Goal: Task Accomplishment & Management: Manage account settings

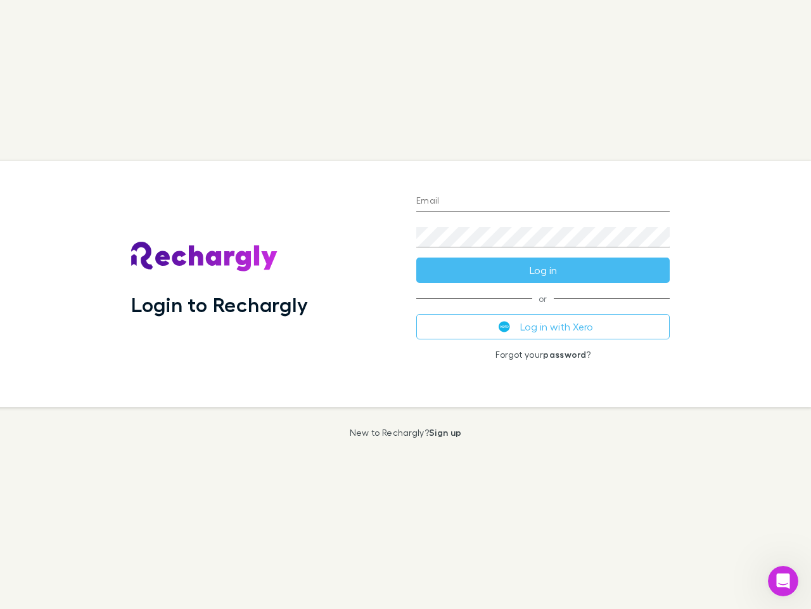
click at [406, 304] on div "Login to Rechargly" at bounding box center [263, 284] width 285 height 246
click at [543, 202] on input "Email" at bounding box center [543, 201] width 254 height 20
click at [543, 270] on button "Log in" at bounding box center [543, 269] width 254 height 25
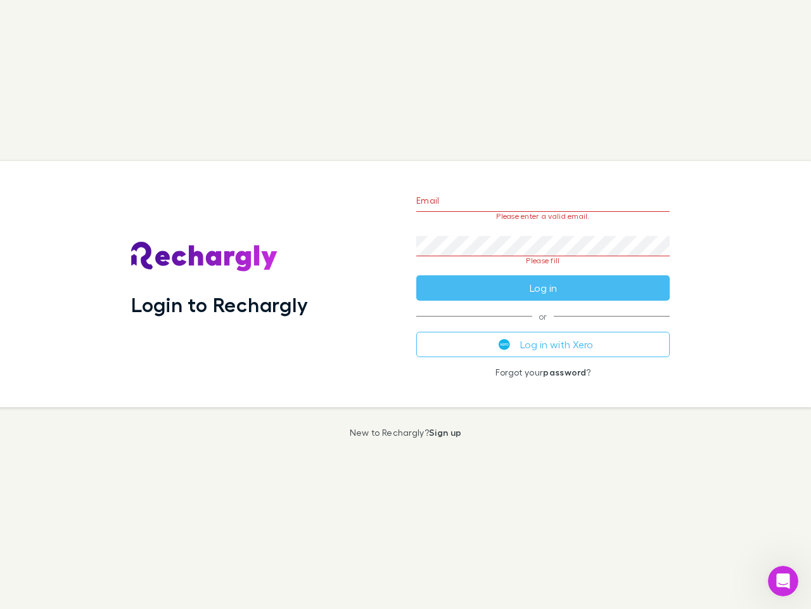
click at [543, 326] on div "Email Please enter a valid email. Password Please fill Log in or Log in with Xe…" at bounding box center [543, 284] width 274 height 246
click at [783, 581] on icon "Open Intercom Messenger" at bounding box center [783, 580] width 21 height 21
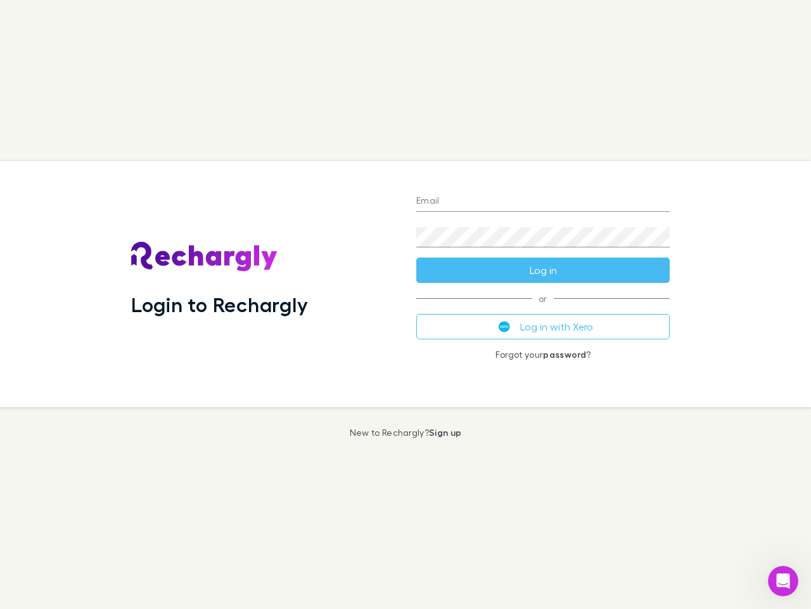
click at [406, 304] on div "Login to Rechargly" at bounding box center [263, 284] width 285 height 246
click at [543, 202] on input "Email" at bounding box center [543, 201] width 254 height 20
click at [543, 270] on button "Log in" at bounding box center [543, 269] width 254 height 25
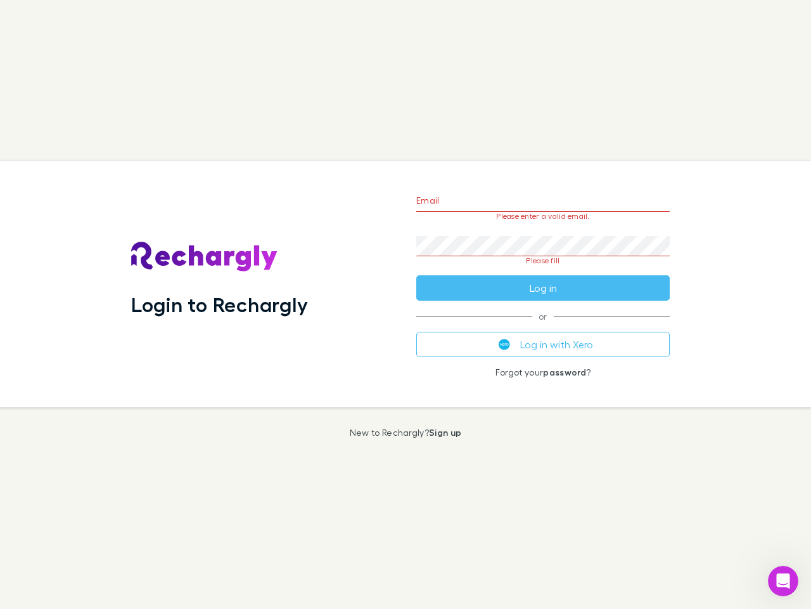
click at [543, 326] on div "Email Please enter a valid email. Password Please fill Log in or Log in with Xe…" at bounding box center [543, 284] width 274 height 246
click at [783, 581] on icon "Open Intercom Messenger" at bounding box center [783, 580] width 21 height 21
